Goal: Information Seeking & Learning: Compare options

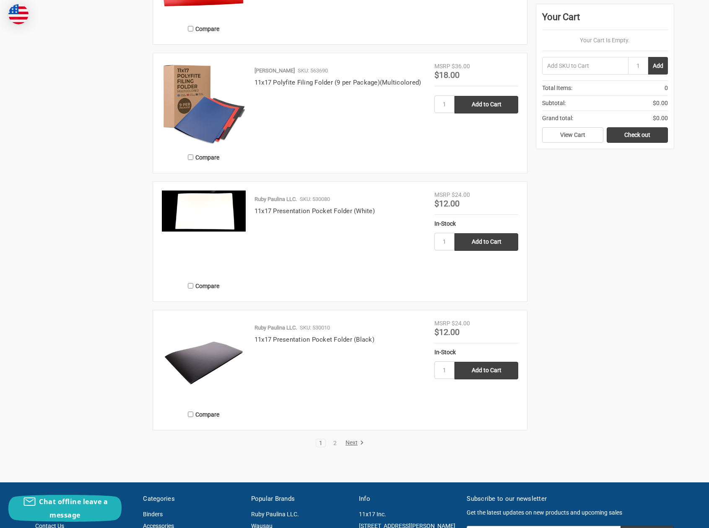
scroll to position [1635, 0]
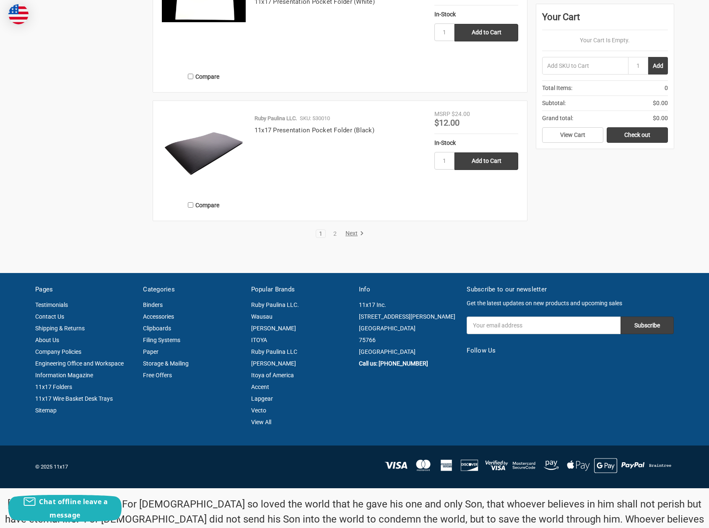
click at [352, 230] on link "Next" at bounding box center [352, 234] width 21 height 8
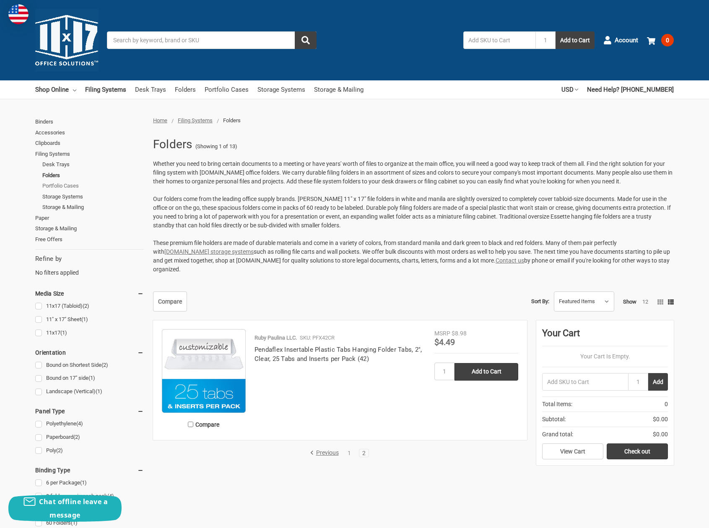
click at [73, 186] on link "Portfolio Cases" at bounding box center [92, 186] width 101 height 11
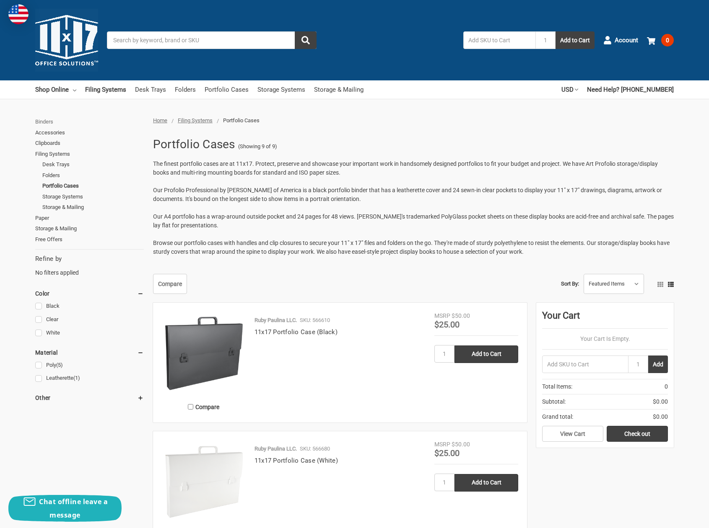
click at [44, 120] on link "Binders" at bounding box center [89, 122] width 109 height 11
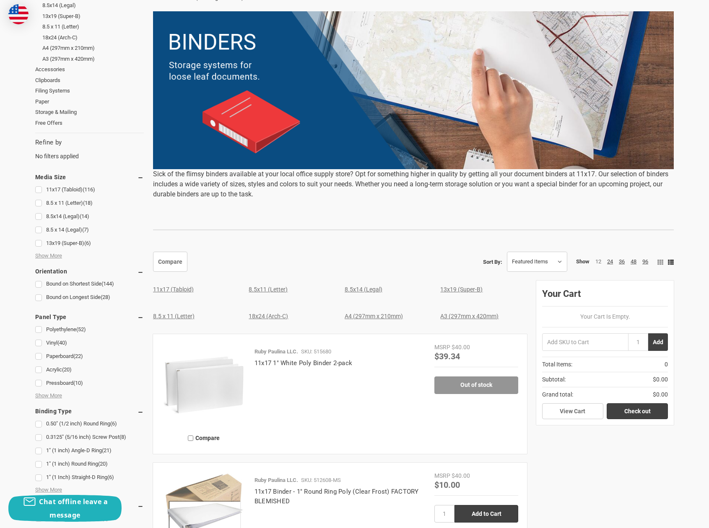
scroll to position [168, 0]
click at [180, 290] on link "11x17 (Tabloid)" at bounding box center [173, 289] width 41 height 7
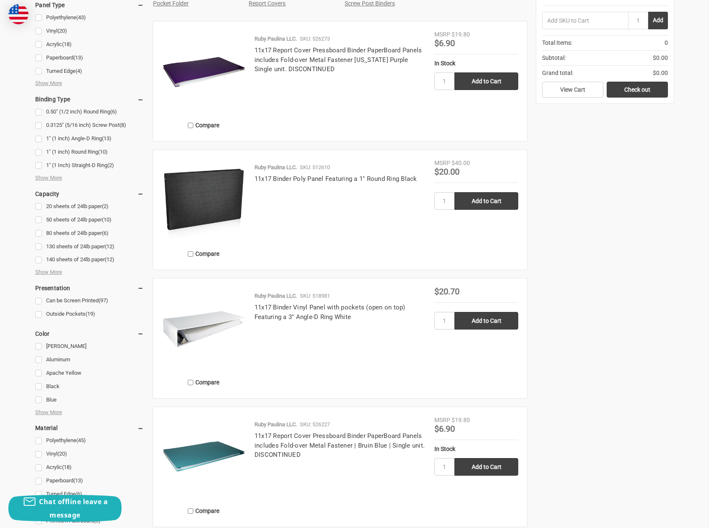
scroll to position [377, 0]
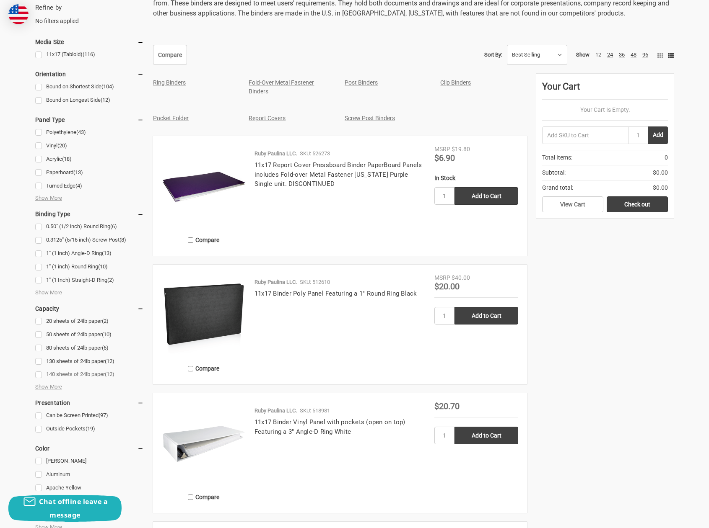
click at [39, 373] on link "140 sheets of 24lb paper (12)" at bounding box center [89, 374] width 109 height 11
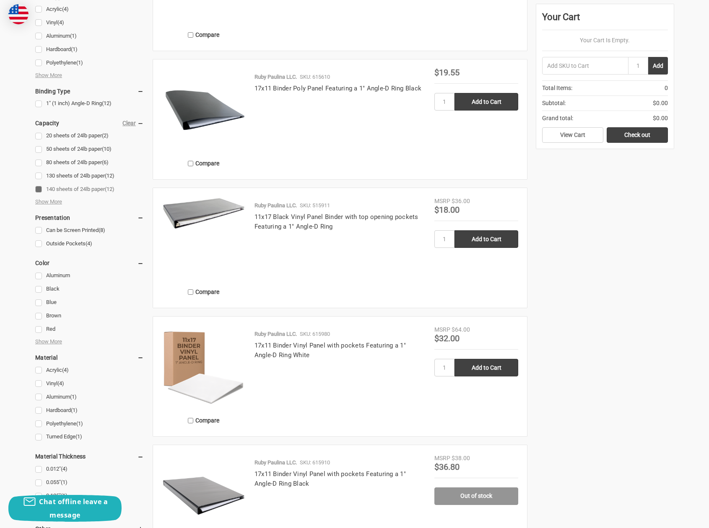
scroll to position [503, 0]
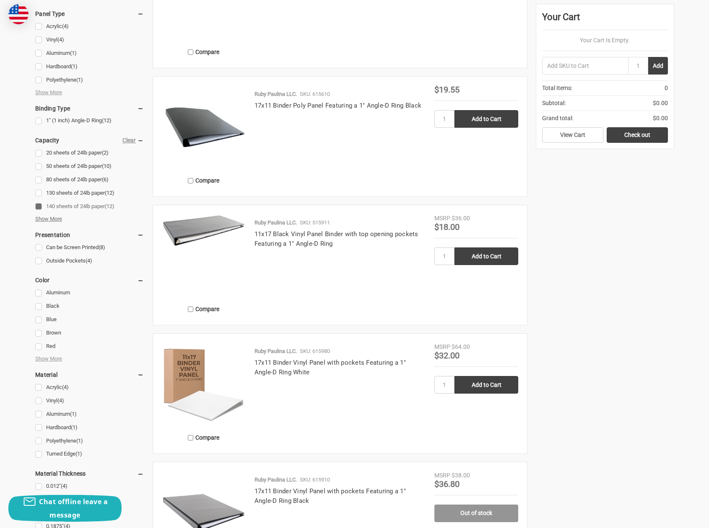
click at [48, 220] on span "Show More" at bounding box center [48, 219] width 27 height 8
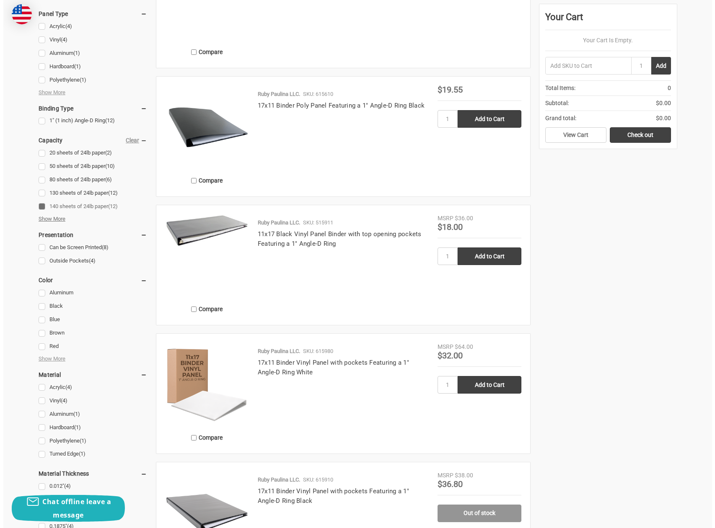
scroll to position [484, 0]
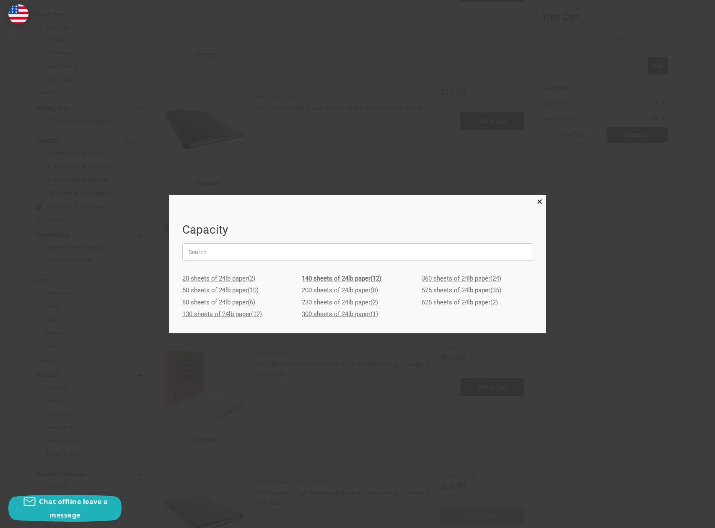
click at [329, 301] on link "230 sheets of 24lb paper (2)" at bounding box center [357, 303] width 111 height 12
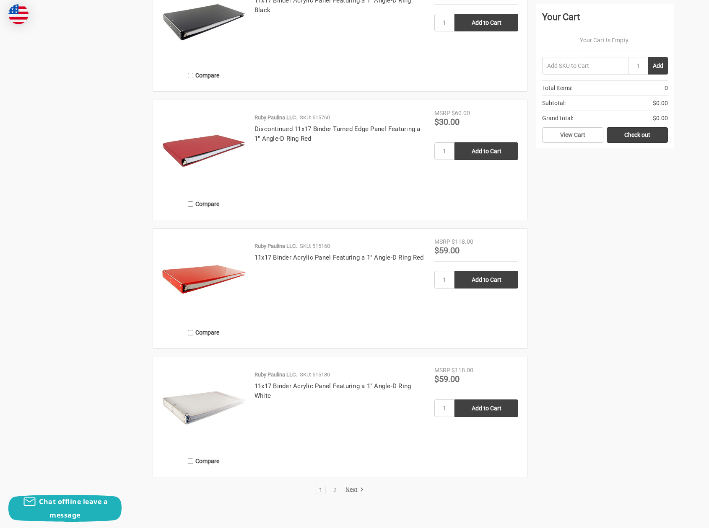
scroll to position [1718, 0]
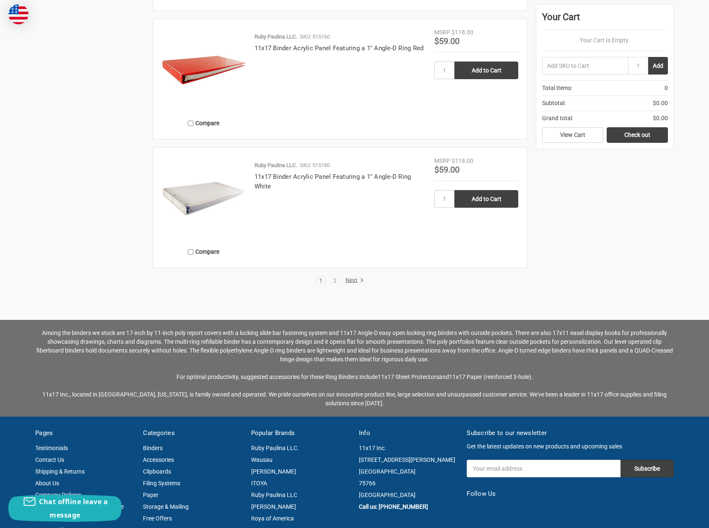
click at [350, 279] on link "Next" at bounding box center [352, 281] width 21 height 8
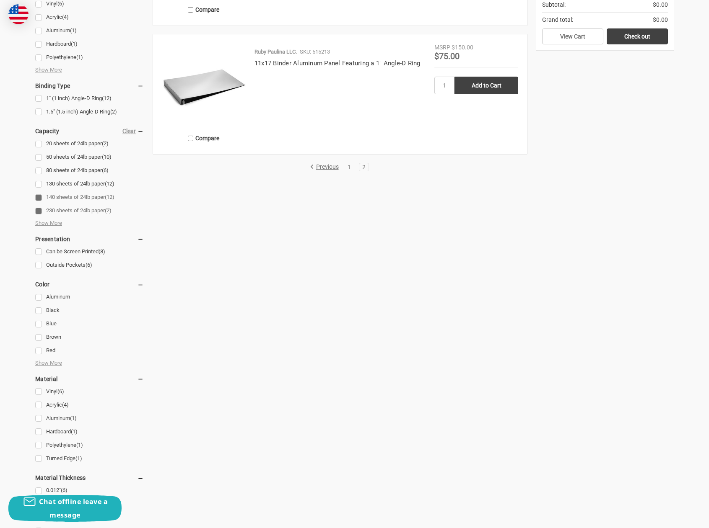
scroll to position [294, 0]
